Goal: Transaction & Acquisition: Purchase product/service

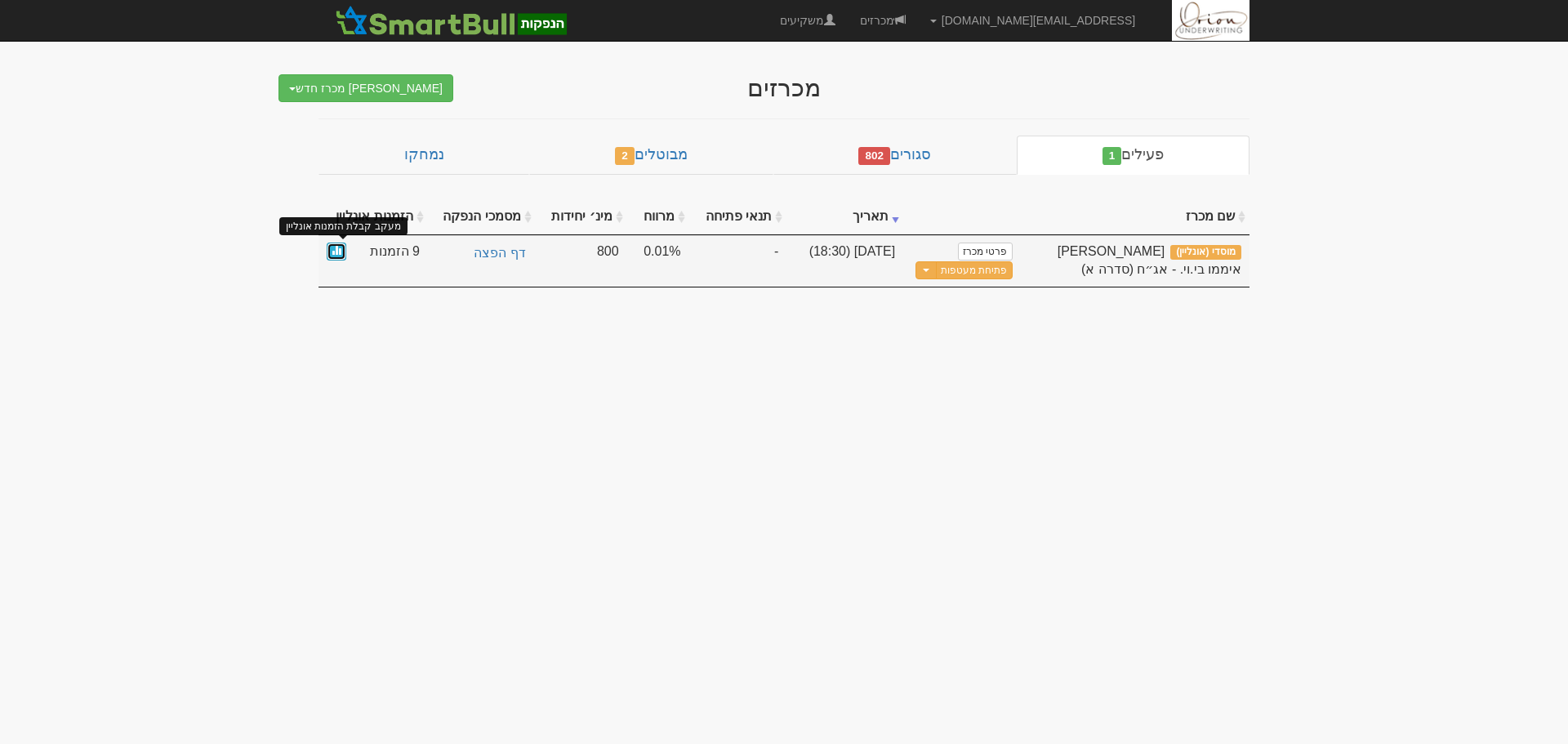
click at [330, 247] on link at bounding box center [336, 252] width 20 height 19
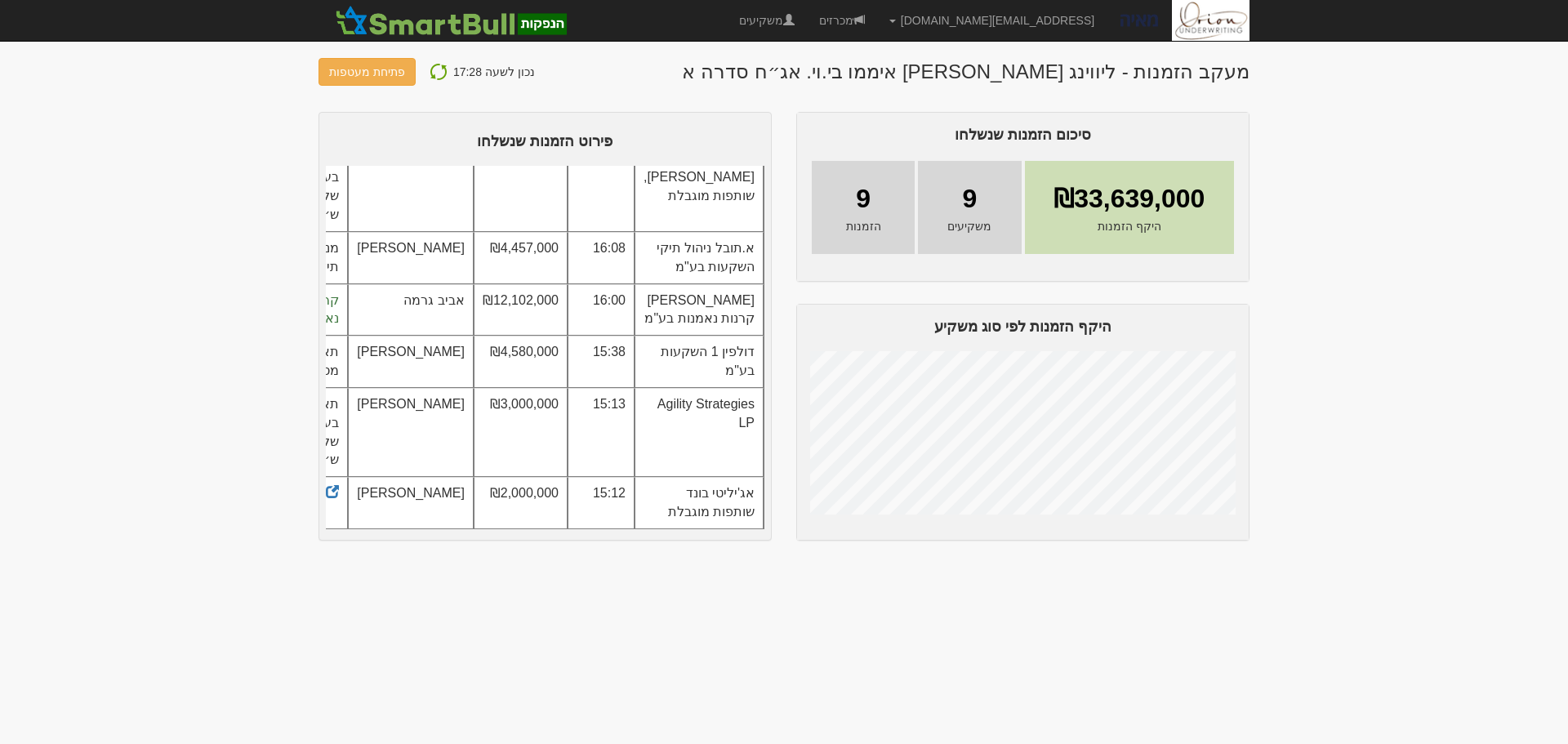
scroll to position [163, 0]
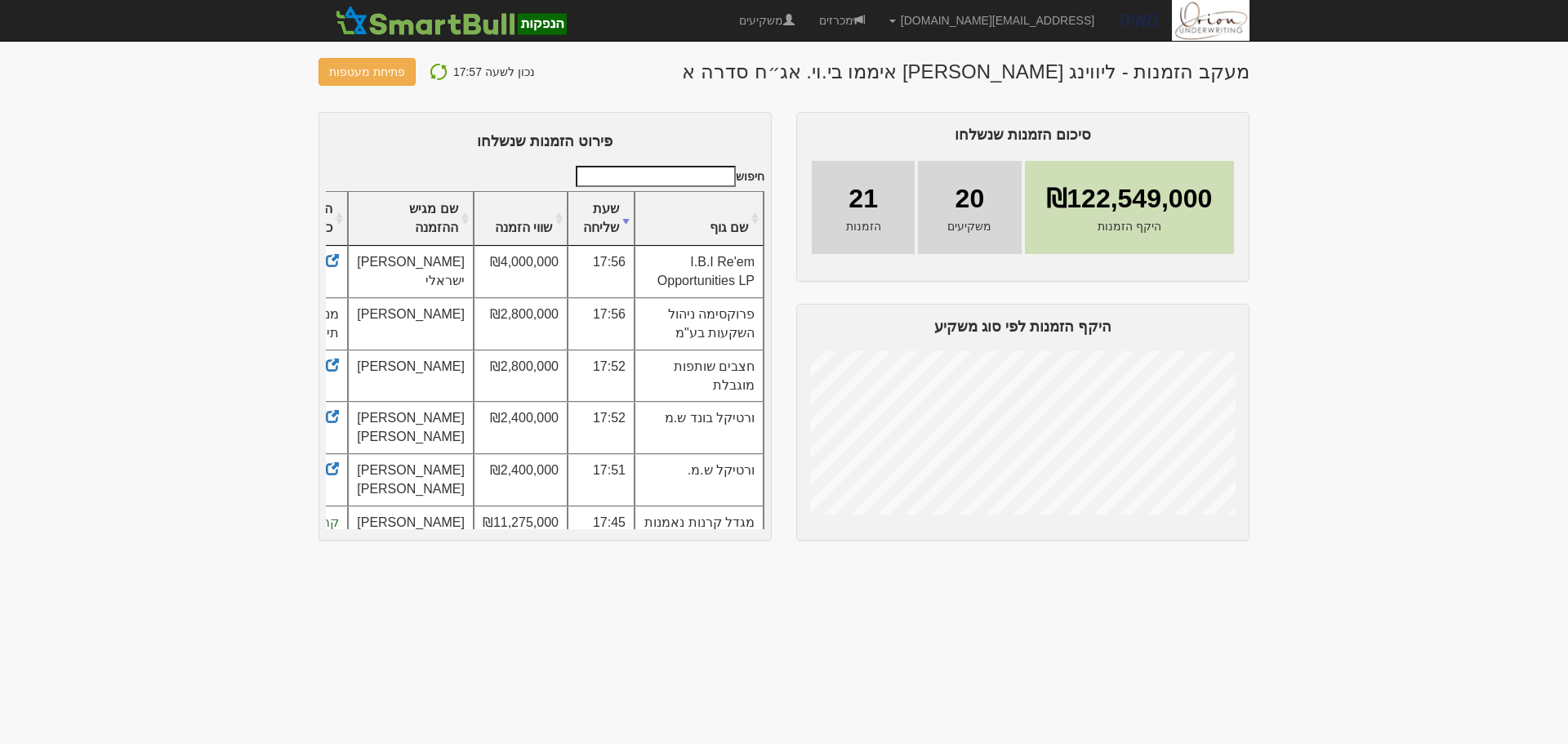
click at [1515, 395] on body "elad@orion-uw.com הגדרות חשבונות הנפקה תבניות הודעות קיבול" at bounding box center [784, 372] width 1568 height 744
